Goal: Task Accomplishment & Management: Complete application form

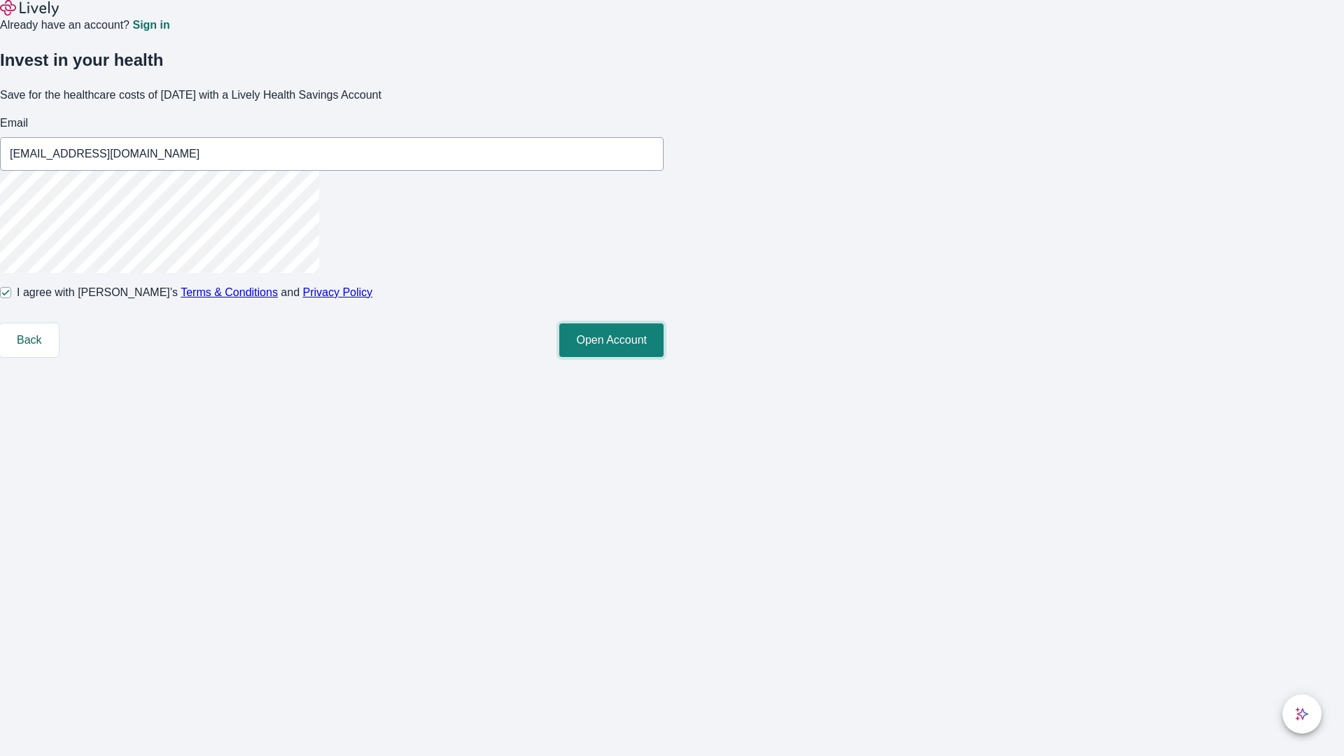
click at [664, 357] on button "Open Account" at bounding box center [611, 340] width 104 height 34
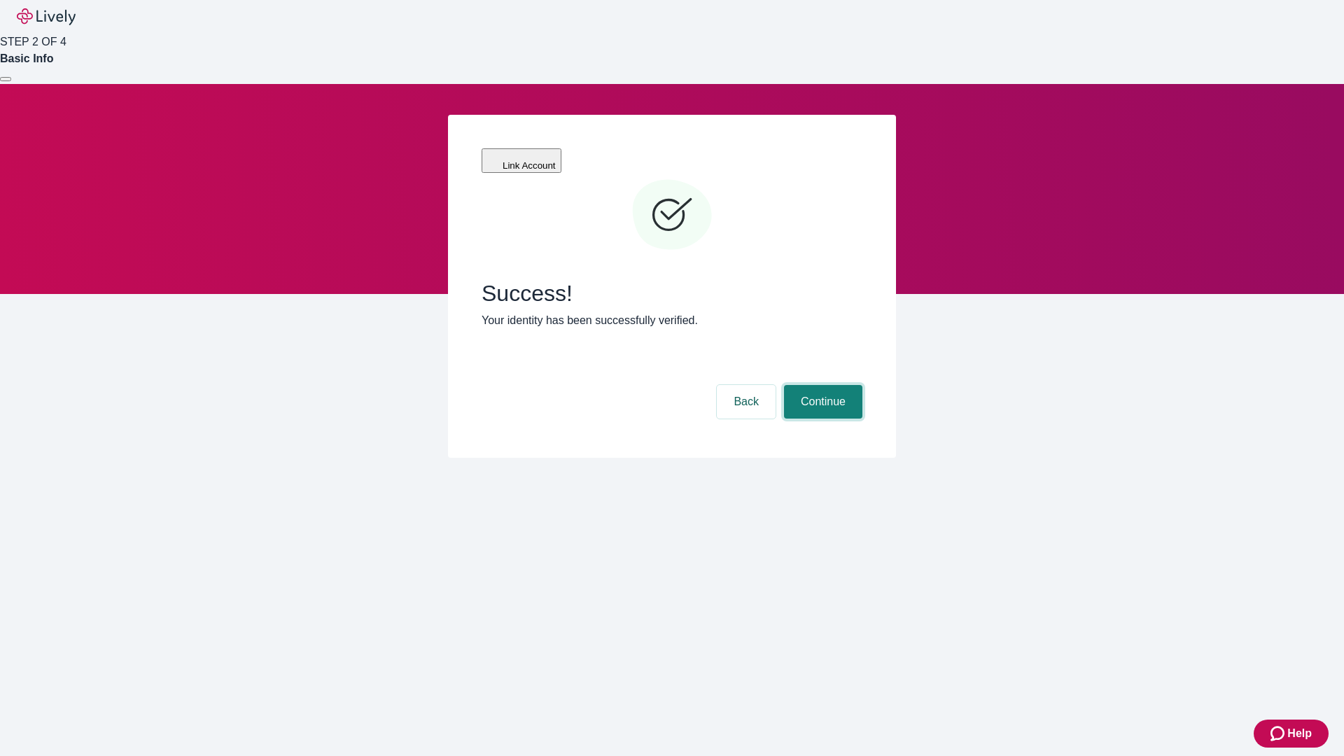
click at [821, 385] on button "Continue" at bounding box center [823, 402] width 78 height 34
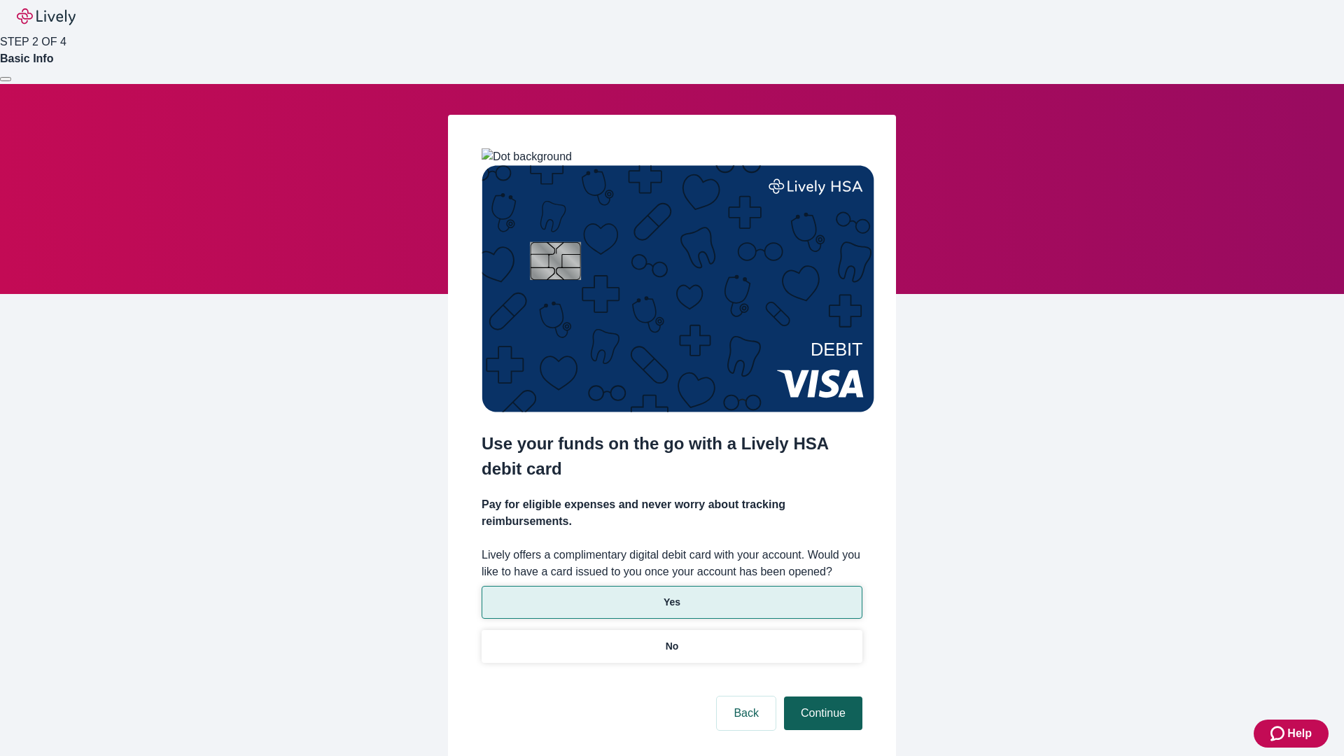
click at [671, 595] on p "Yes" at bounding box center [672, 602] width 17 height 15
click at [821, 697] on button "Continue" at bounding box center [823, 714] width 78 height 34
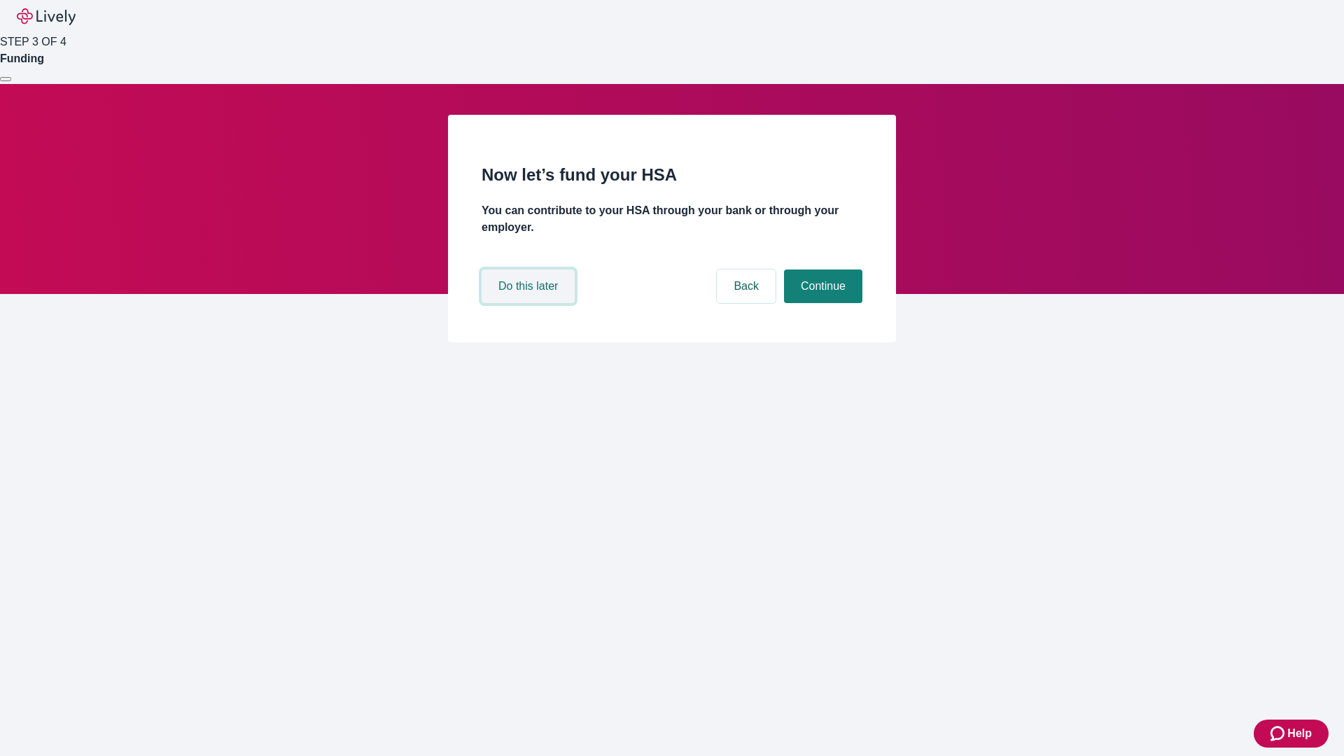
click at [530, 303] on button "Do this later" at bounding box center [528, 287] width 93 height 34
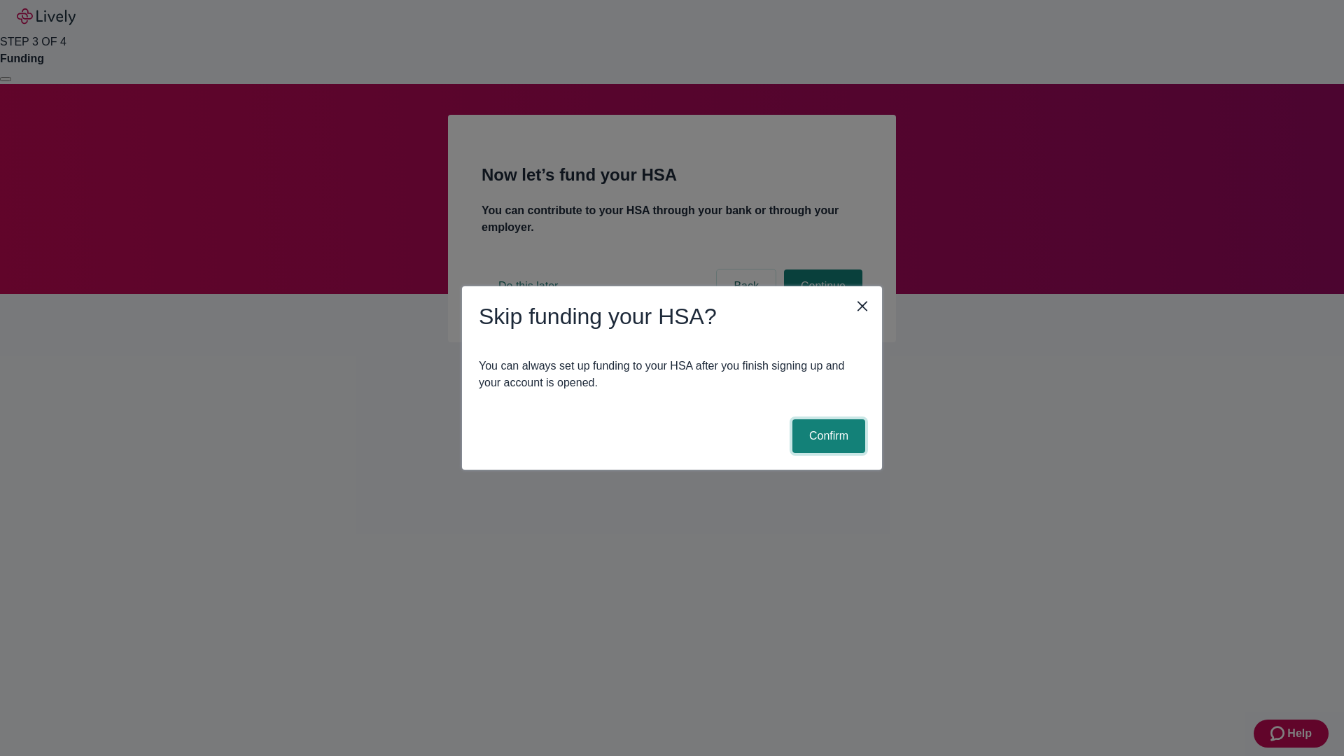
click at [827, 436] on button "Confirm" at bounding box center [828, 436] width 73 height 34
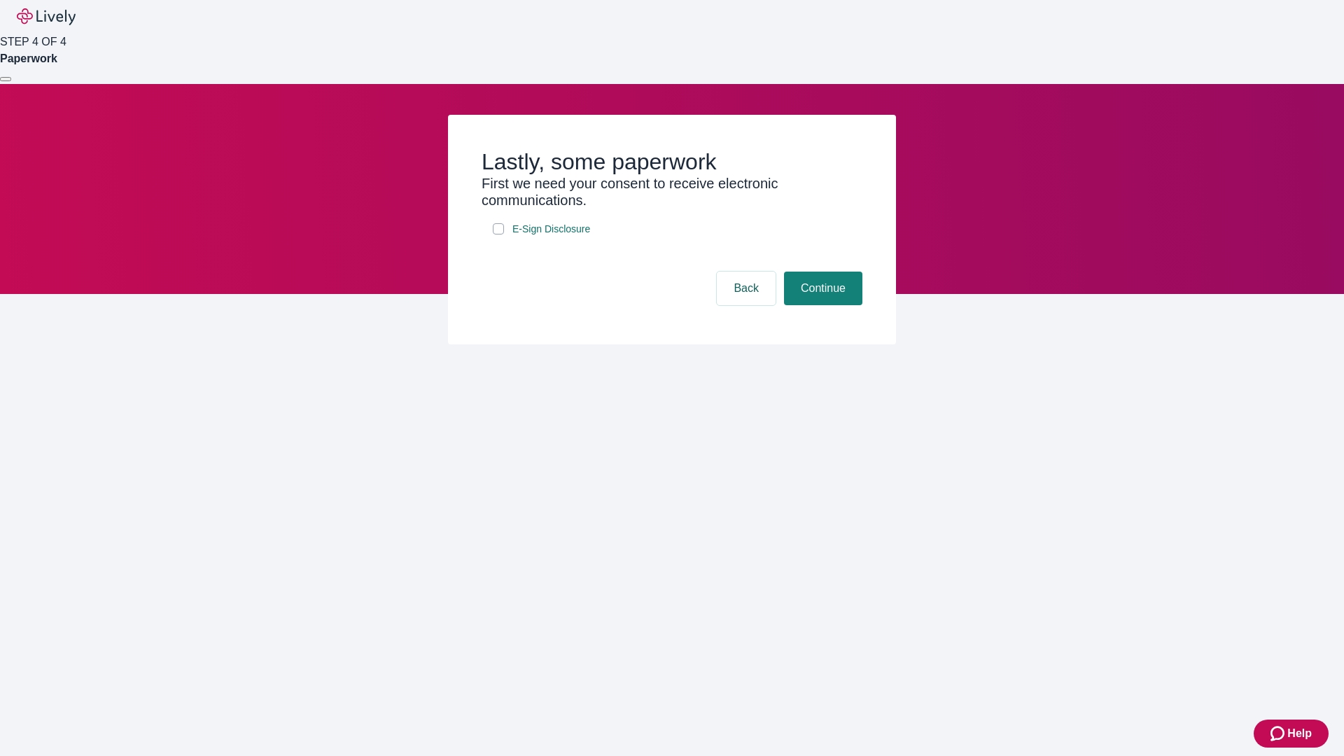
click at [498, 235] on input "E-Sign Disclosure" at bounding box center [498, 228] width 11 height 11
checkbox input "true"
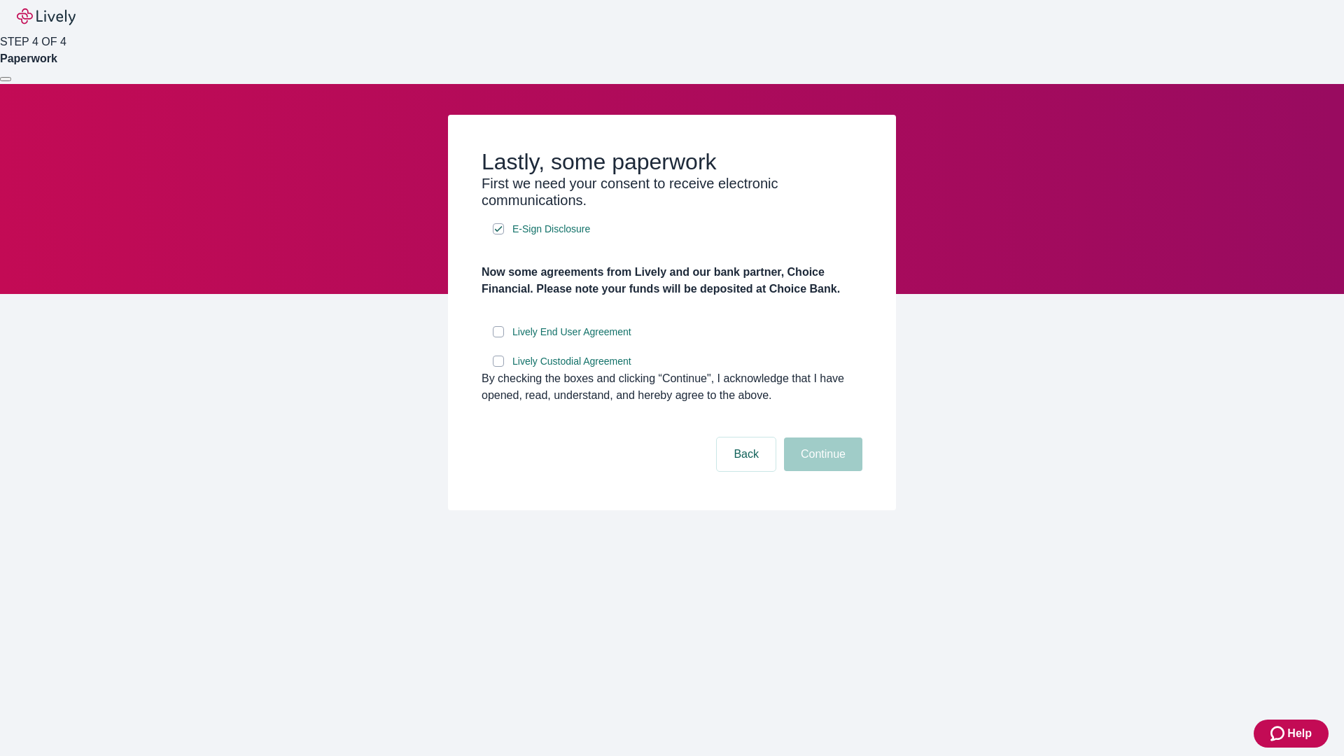
click at [498, 337] on input "Lively End User Agreement" at bounding box center [498, 331] width 11 height 11
checkbox input "true"
click at [498, 367] on input "Lively Custodial Agreement" at bounding box center [498, 361] width 11 height 11
checkbox input "true"
click at [821, 471] on button "Continue" at bounding box center [823, 455] width 78 height 34
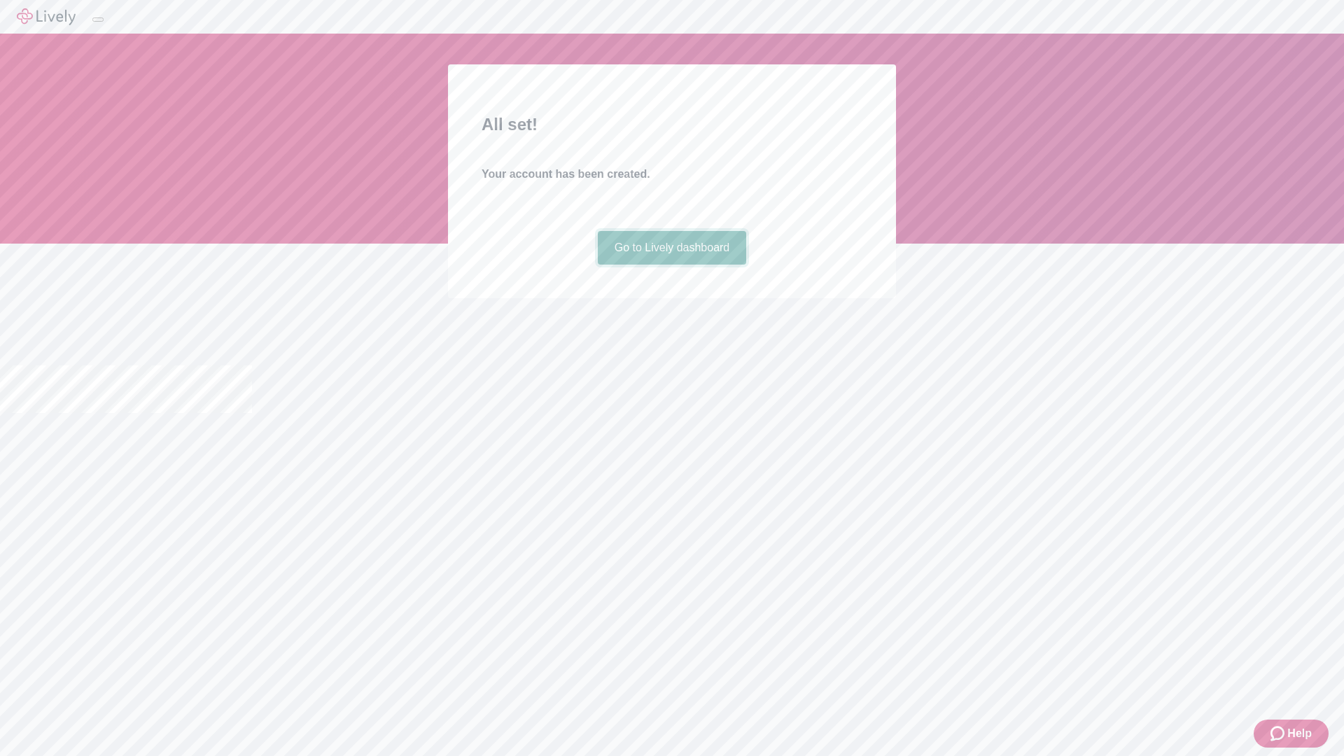
click at [671, 265] on link "Go to Lively dashboard" at bounding box center [672, 248] width 149 height 34
